Goal: Find contact information: Find contact information

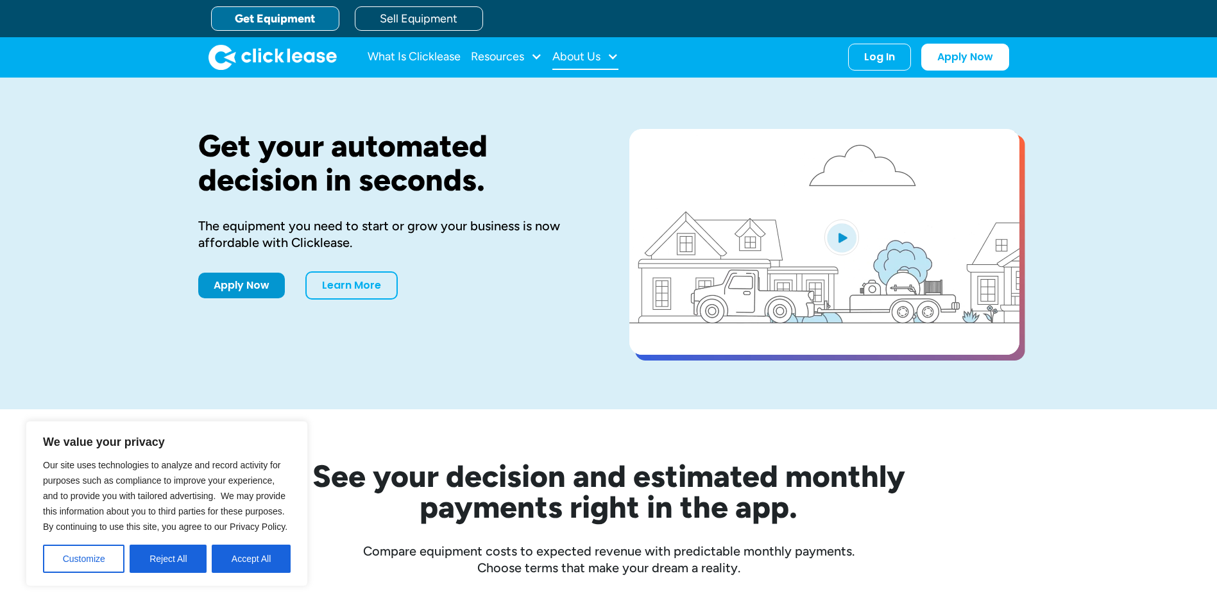
click at [588, 56] on div "About Us" at bounding box center [576, 56] width 48 height 0
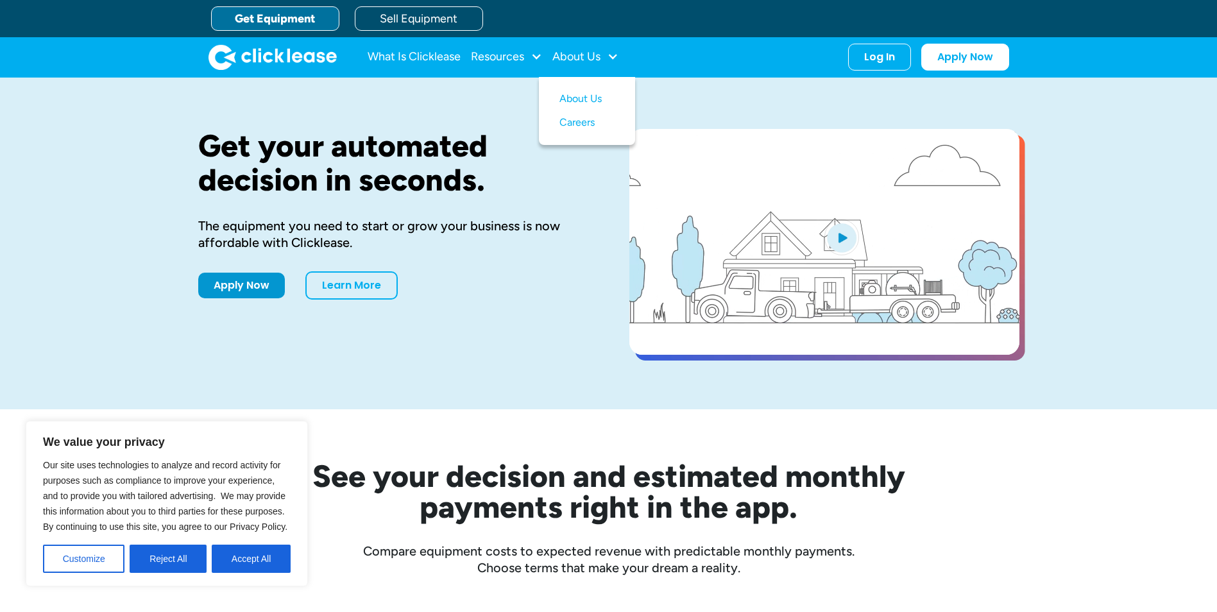
click at [912, 433] on div "See your decision and estimated monthly payments right in the app. Compare equi…" at bounding box center [608, 492] width 821 height 167
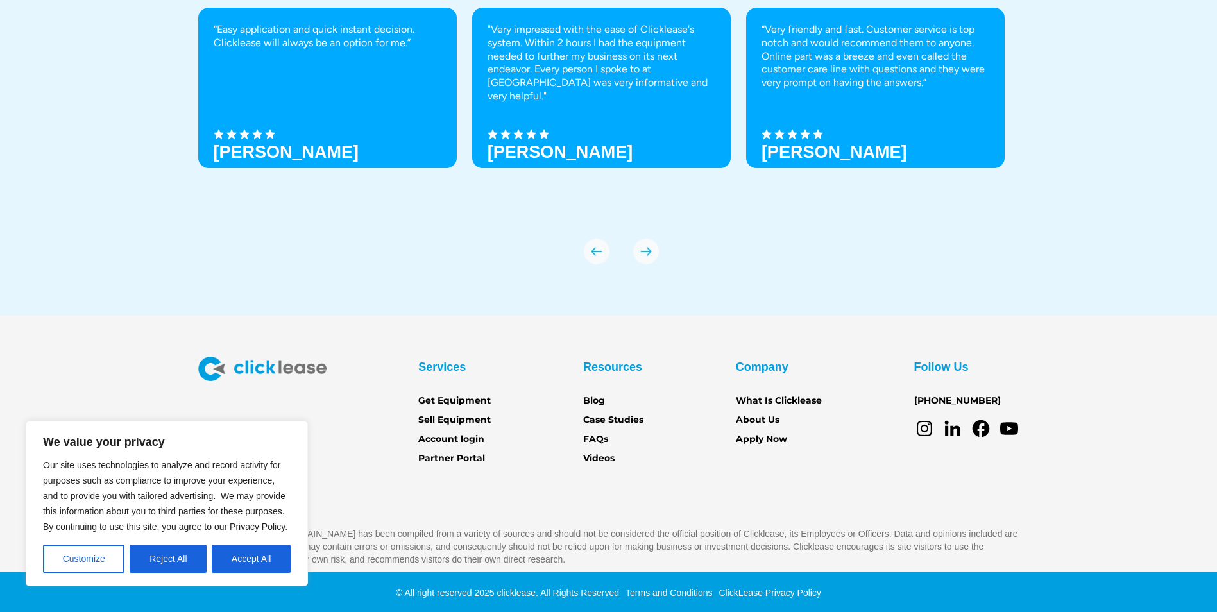
scroll to position [4499, 0]
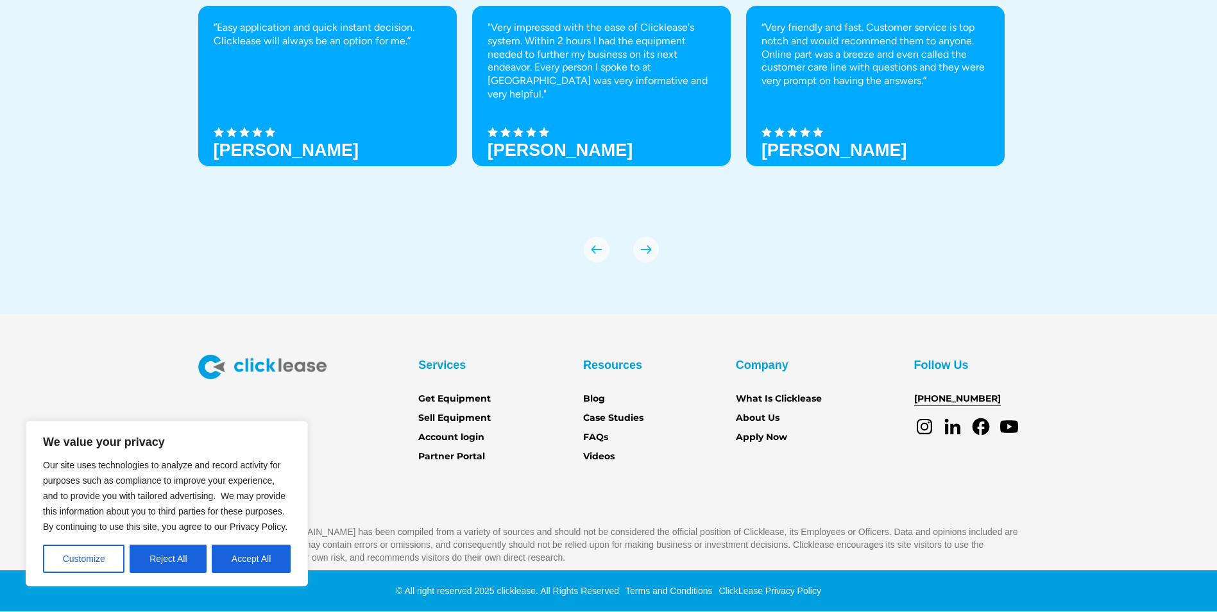
click at [930, 397] on link "[PHONE_NUMBER]" at bounding box center [957, 399] width 87 height 14
